Goal: Transaction & Acquisition: Book appointment/travel/reservation

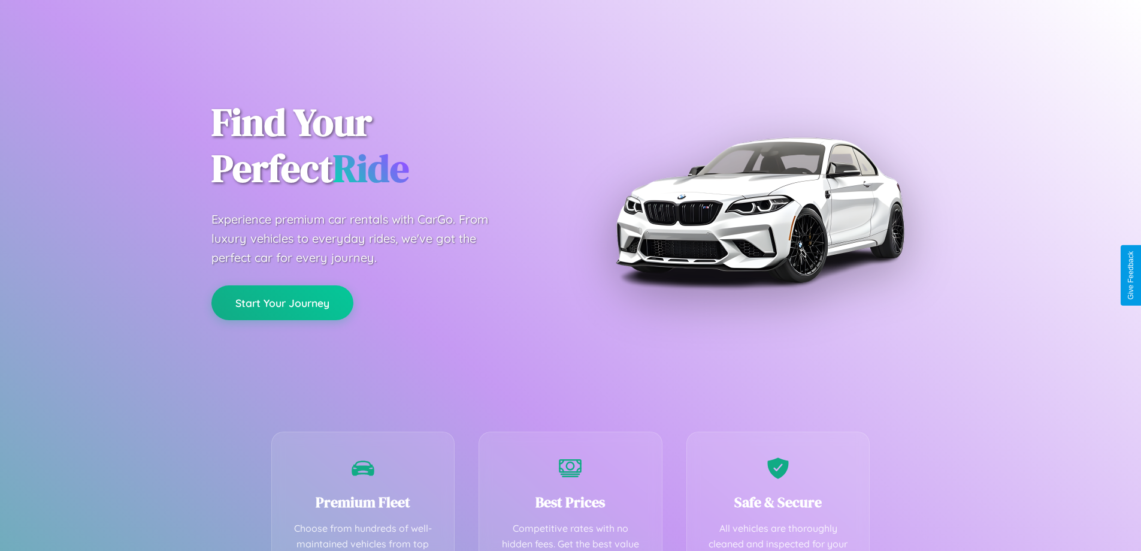
scroll to position [236, 0]
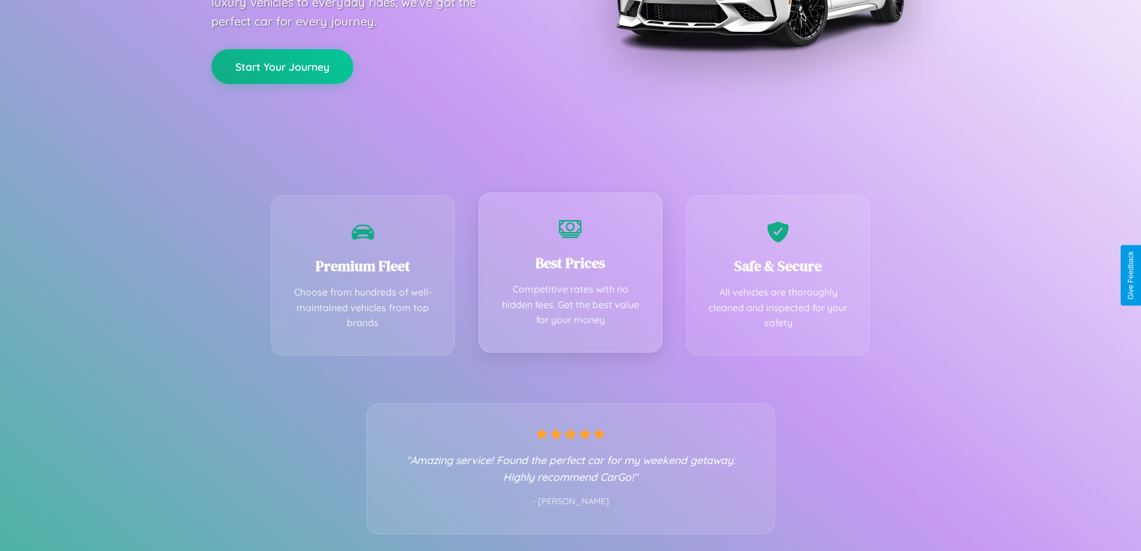
click at [570, 275] on div "Best Prices Competitive rates with no hidden fees. Get the best value for your …" at bounding box center [571, 272] width 184 height 160
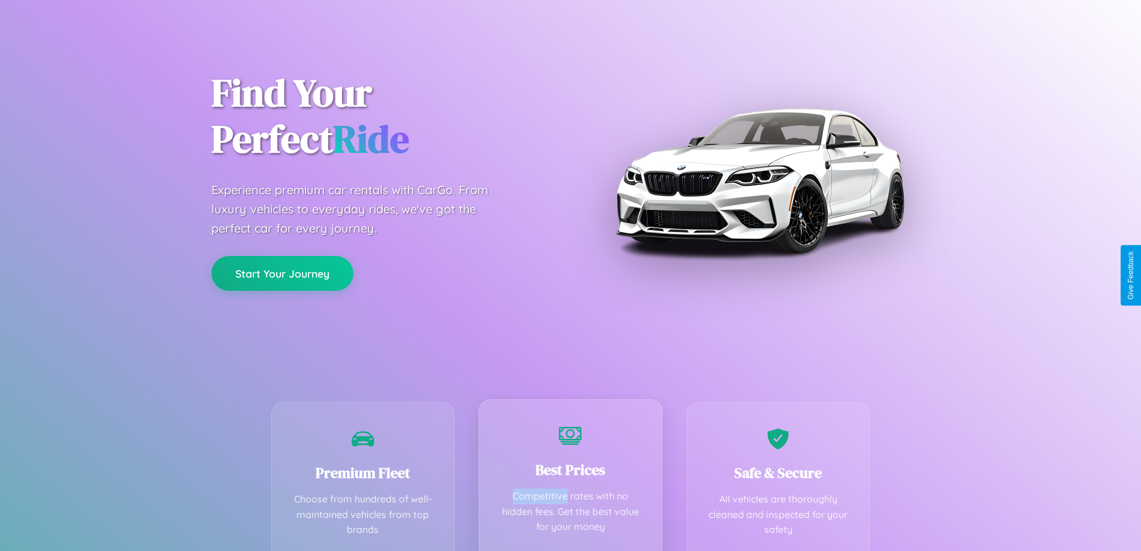
scroll to position [0, 0]
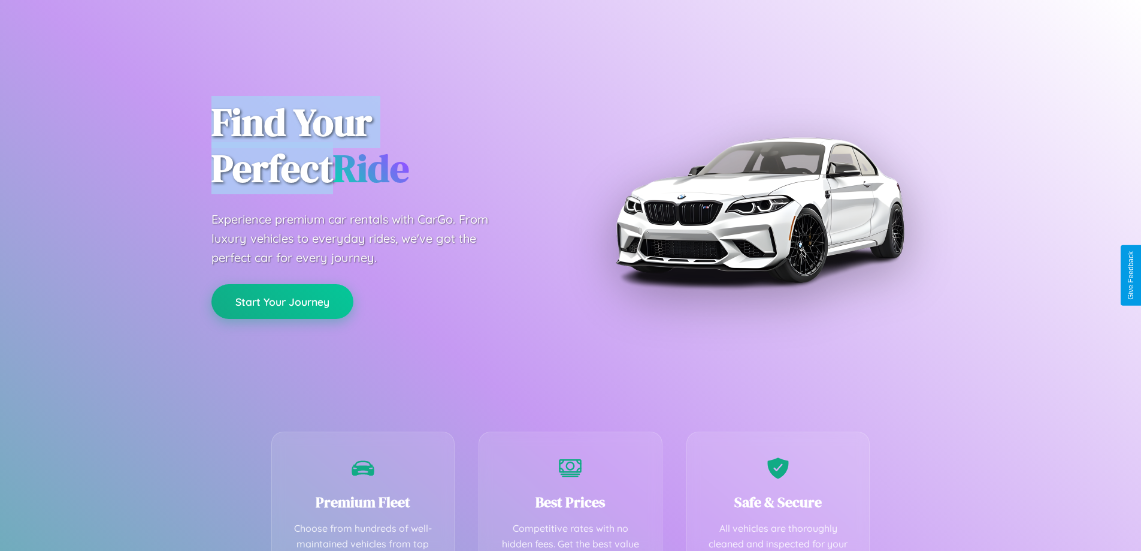
click at [282, 301] on button "Start Your Journey" at bounding box center [282, 301] width 142 height 35
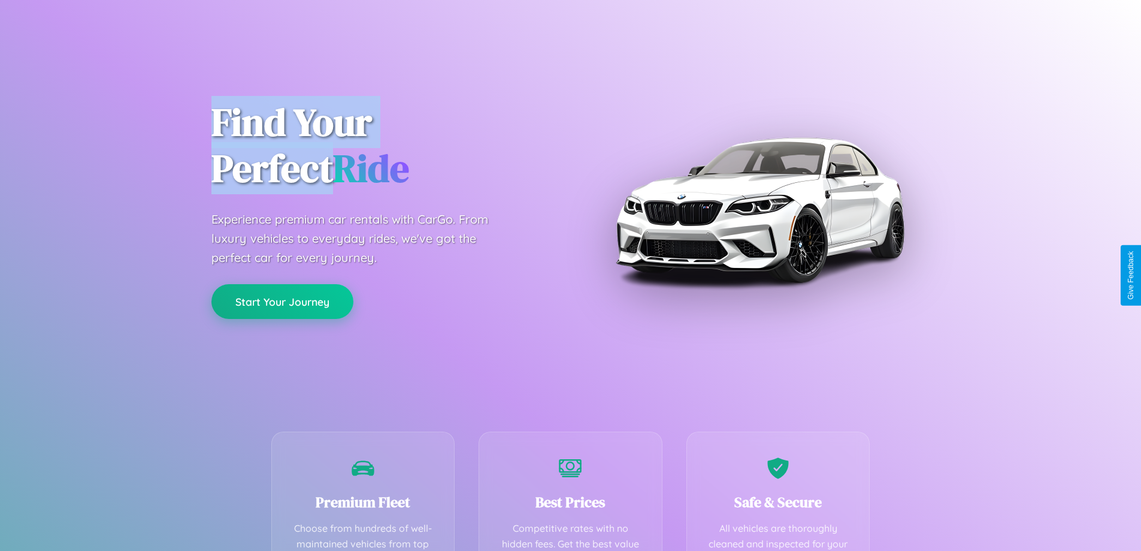
click at [282, 301] on button "Start Your Journey" at bounding box center [282, 301] width 142 height 35
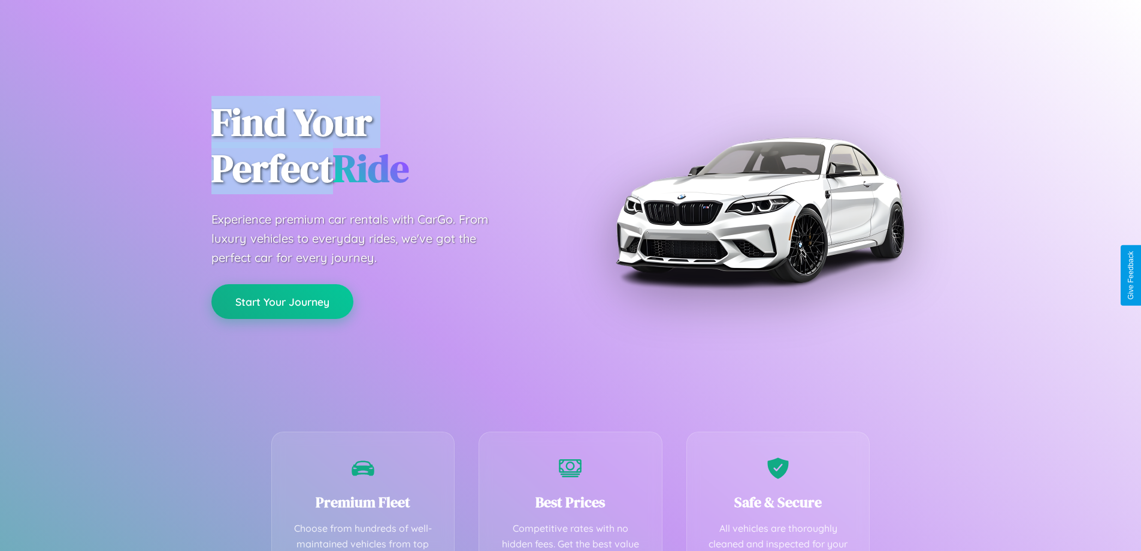
click at [282, 301] on button "Start Your Journey" at bounding box center [282, 301] width 142 height 35
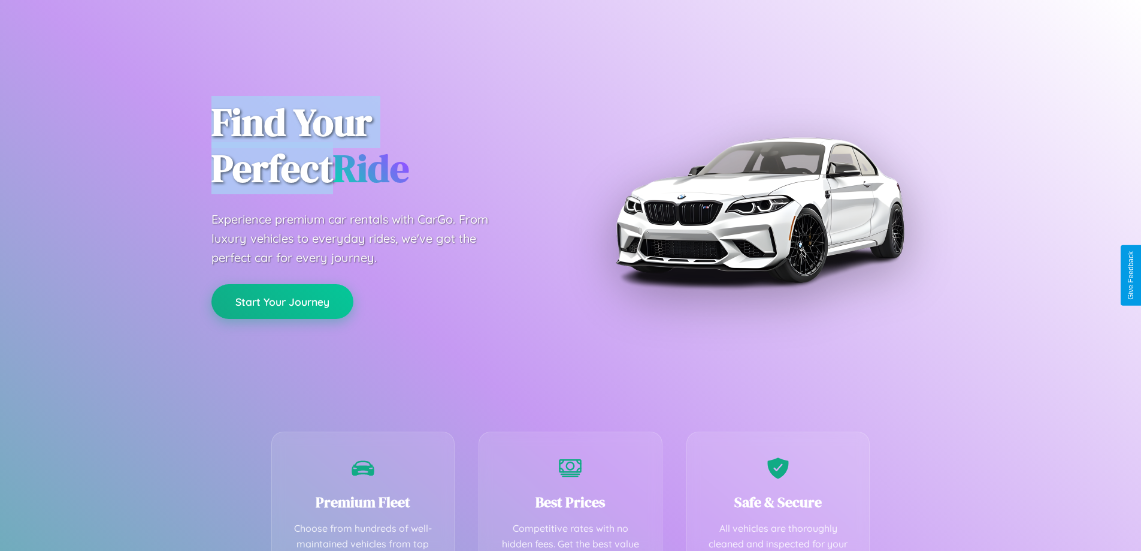
click at [282, 301] on button "Start Your Journey" at bounding box center [282, 301] width 142 height 35
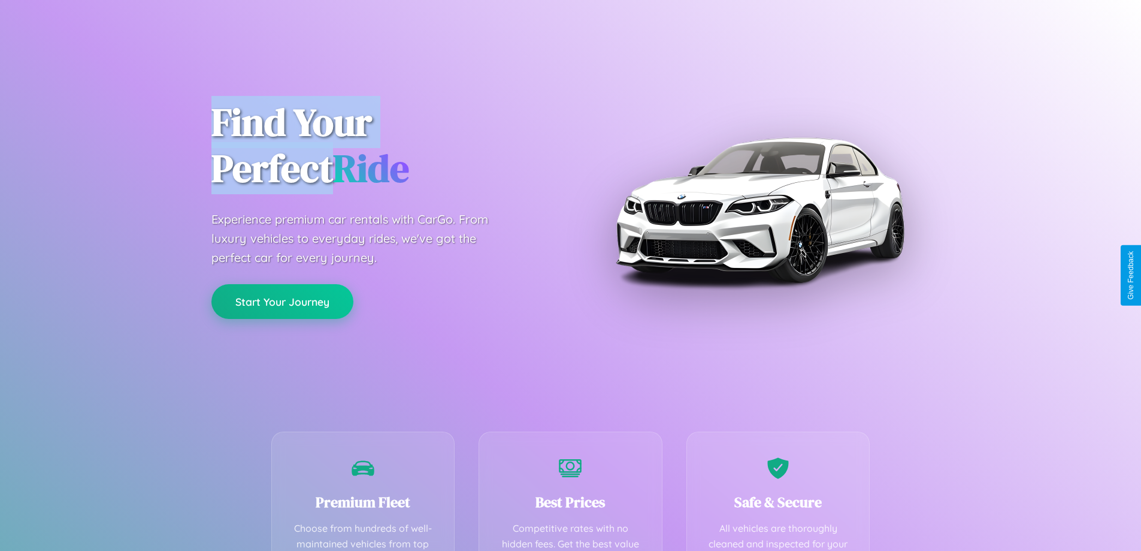
click at [282, 301] on button "Start Your Journey" at bounding box center [282, 301] width 142 height 35
